Goal: Find specific page/section: Find specific page/section

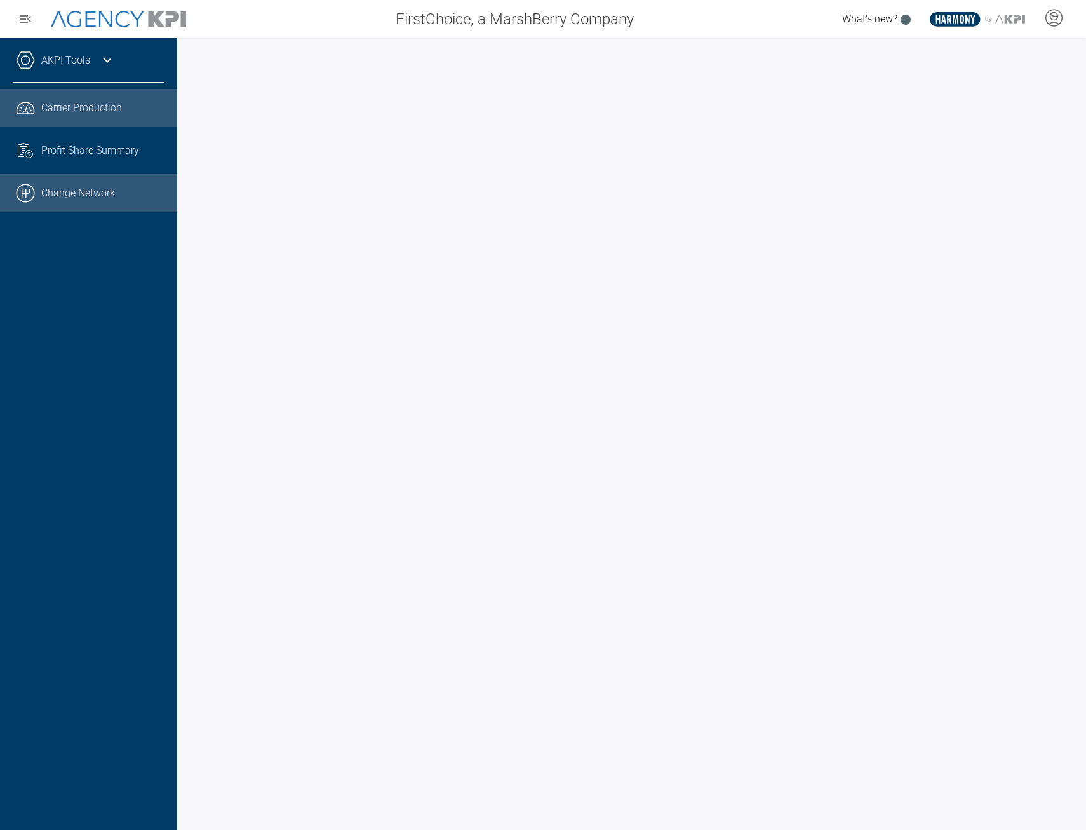
click at [86, 194] on link ".cls-1{fill:none;stroke:#000;stroke-linecap:round;stroke-linejoin:round;stroke-…" at bounding box center [88, 193] width 177 height 38
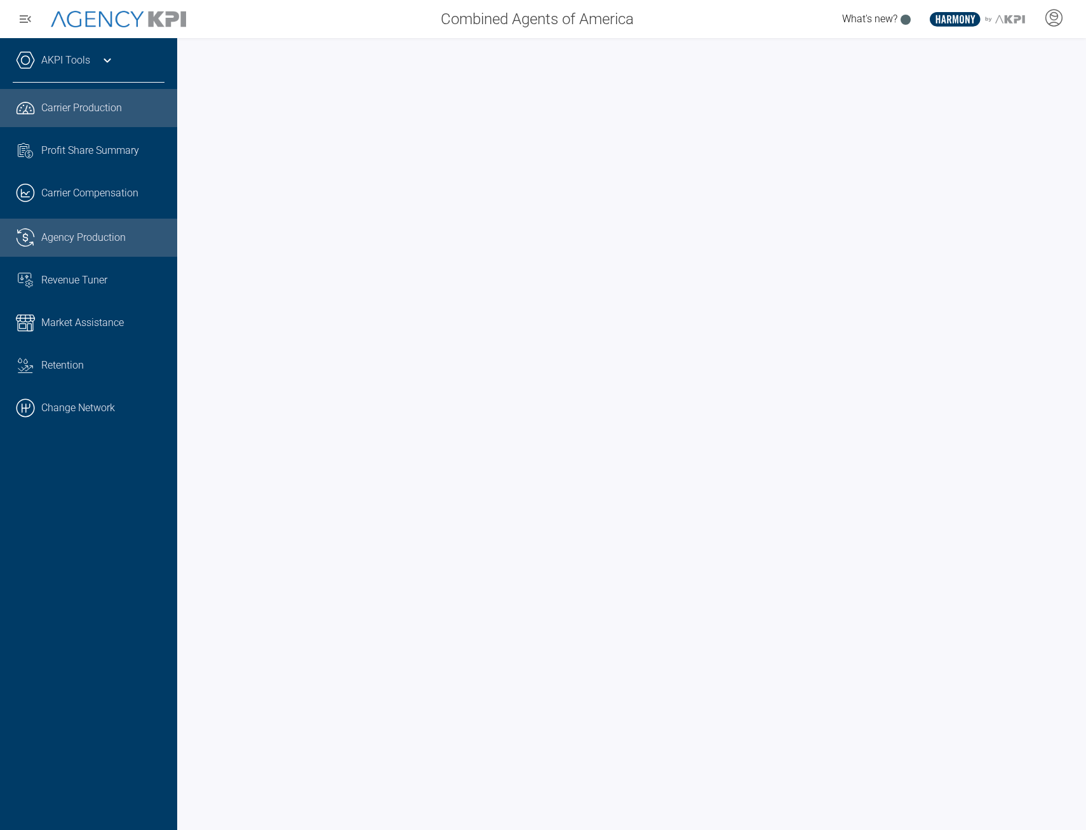
click at [127, 235] on div "Agency Production" at bounding box center [102, 237] width 123 height 15
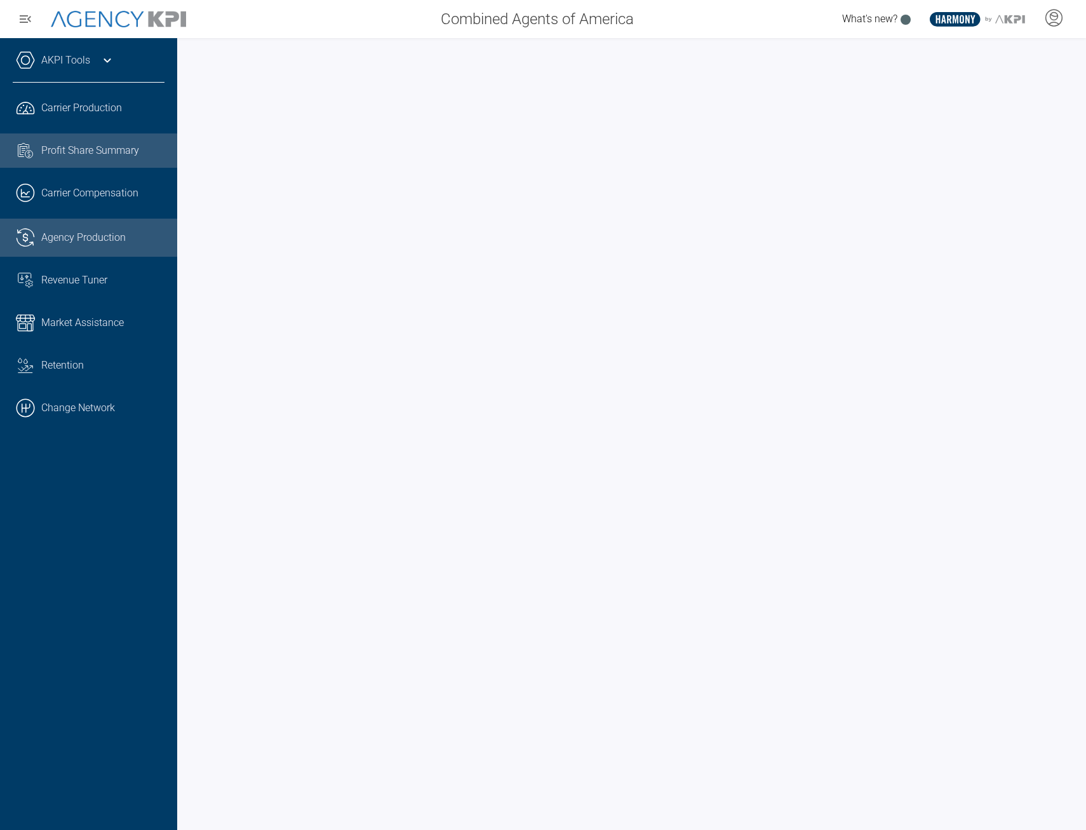
click at [76, 157] on span "Profit Share Summary" at bounding box center [90, 150] width 98 height 15
click at [73, 239] on span "Agency Production" at bounding box center [83, 237] width 84 height 15
click at [100, 245] on link ".cls-1{fill:none;stroke:#221f20;stroke-linecap:round;stroke-linejoin:round;stro…" at bounding box center [88, 238] width 177 height 38
click at [91, 55] on div "AKPI Tools" at bounding box center [89, 67] width 152 height 32
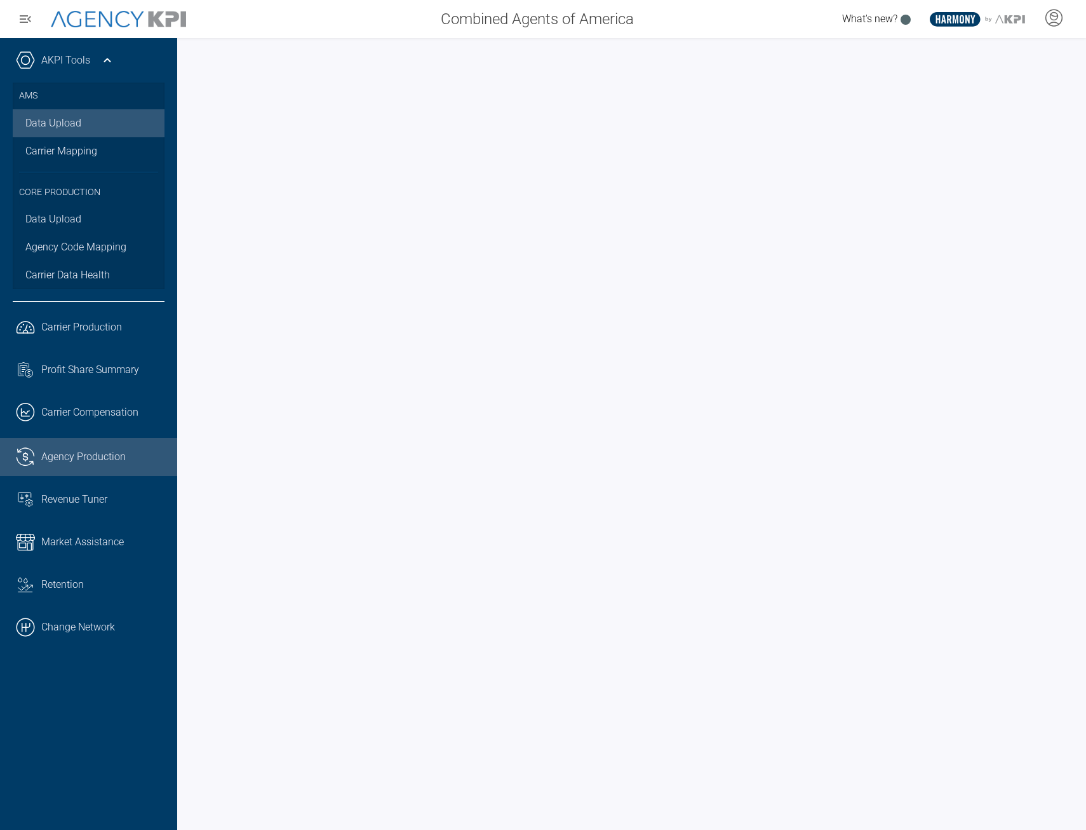
click at [76, 130] on link "Data Upload" at bounding box center [89, 123] width 152 height 28
